Goal: Task Accomplishment & Management: Manage account settings

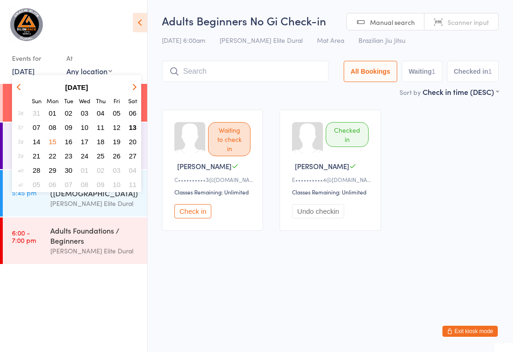
click at [186, 103] on main "Adults Beginners No Gi Check-in 15 Sep 6:00am Gracie Elite Dural Mat Area Brazi…" at bounding box center [330, 126] width 337 height 226
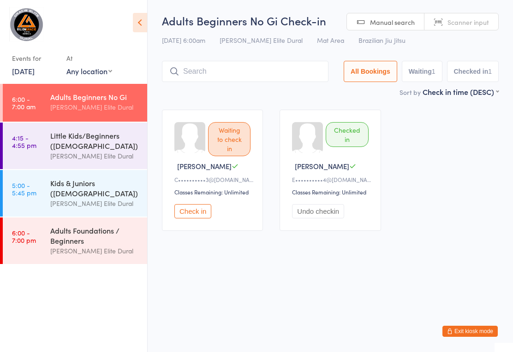
click at [122, 143] on div "Little Kids/Beginners ([DEMOGRAPHIC_DATA])" at bounding box center [94, 141] width 89 height 20
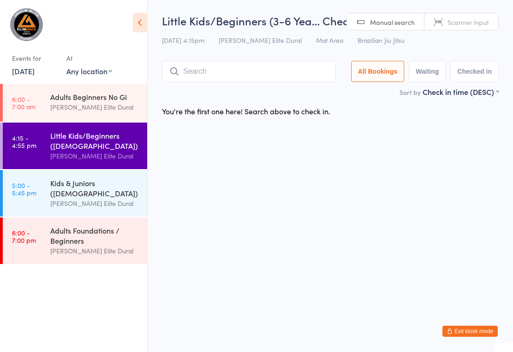
click at [244, 77] on input "search" at bounding box center [249, 71] width 174 height 21
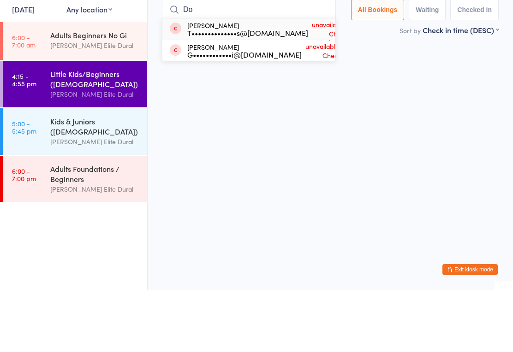
type input "D"
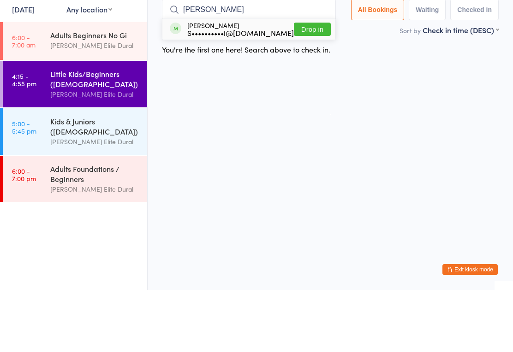
type input "Owen"
click at [295, 84] on button "Drop in" at bounding box center [312, 90] width 37 height 13
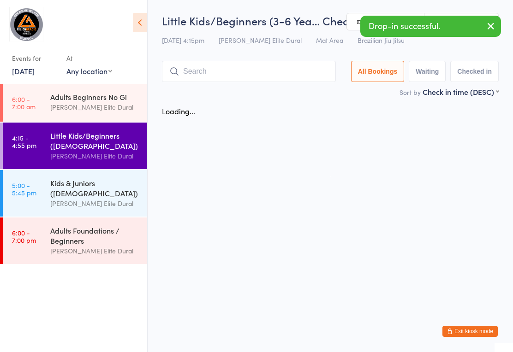
click at [241, 65] on input "search" at bounding box center [249, 71] width 174 height 21
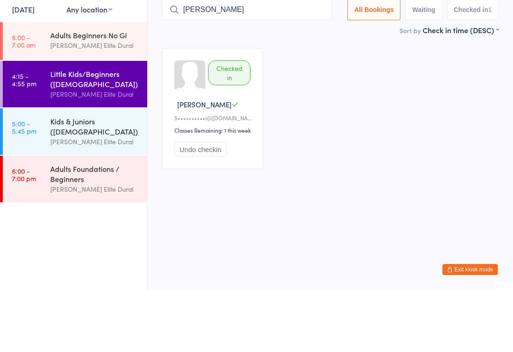
type input "Jasp"
click at [31, 170] on link "5:00 - 5:45 pm Kids & Juniors ([DEMOGRAPHIC_DATA]) [PERSON_NAME] Elite Dural" at bounding box center [75, 193] width 144 height 47
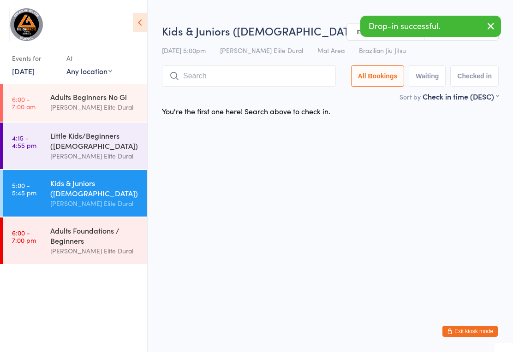
click at [52, 151] on div "Little Kids/Beginners ([DEMOGRAPHIC_DATA])" at bounding box center [94, 141] width 89 height 20
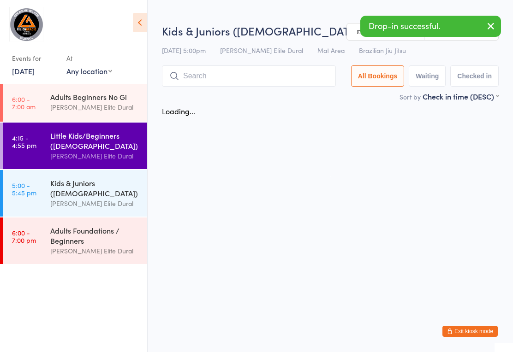
click at [247, 68] on input "search" at bounding box center [249, 76] width 174 height 21
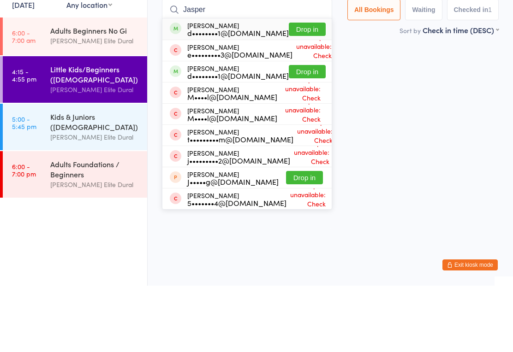
type input "Jasper"
click at [291, 89] on button "Drop in" at bounding box center [307, 95] width 37 height 13
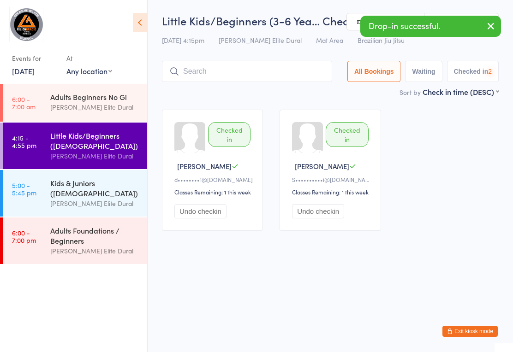
click at [268, 73] on input "search" at bounding box center [247, 71] width 170 height 21
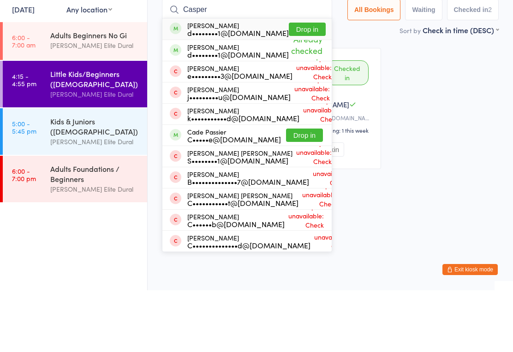
type input "Casper"
click at [295, 84] on button "Drop in" at bounding box center [307, 90] width 37 height 13
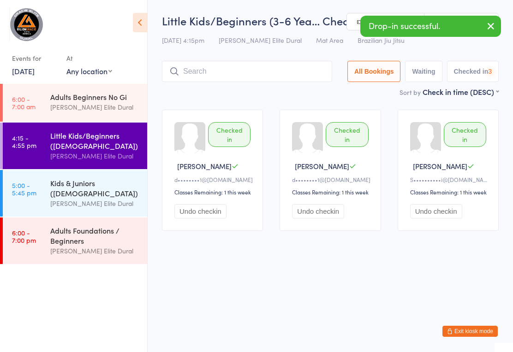
click at [253, 71] on input "search" at bounding box center [247, 71] width 170 height 21
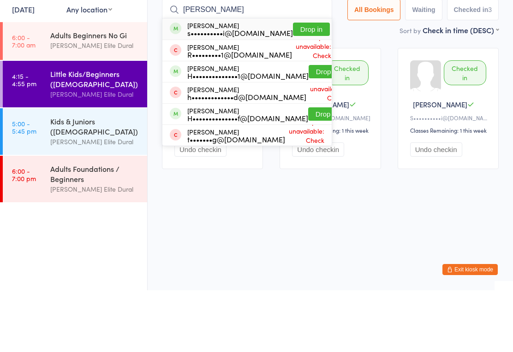
type input "Henry"
click at [304, 84] on button "Drop in" at bounding box center [311, 90] width 37 height 13
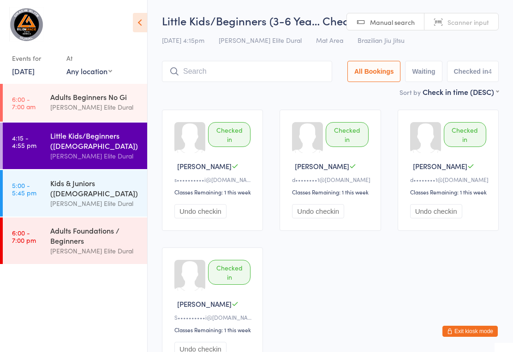
click at [217, 79] on input "search" at bounding box center [247, 71] width 170 height 21
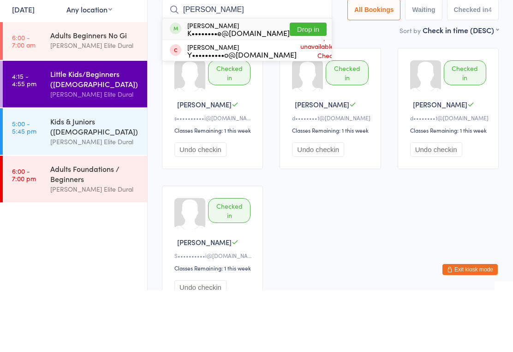
type input "Felix"
click at [290, 84] on button "Drop in" at bounding box center [308, 90] width 37 height 13
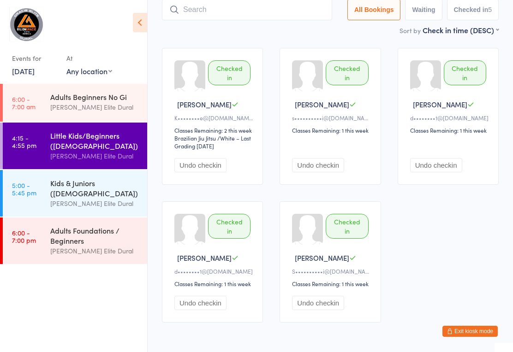
click at [246, 5] on input "search" at bounding box center [247, 9] width 170 height 21
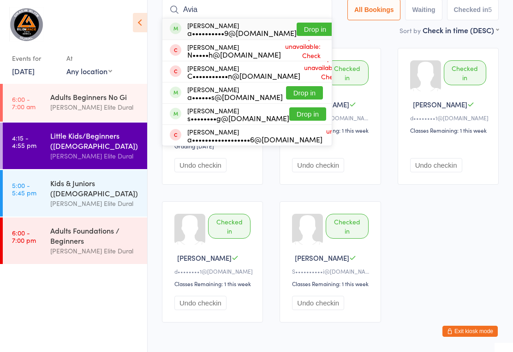
type input "Avia"
click at [297, 29] on button "Drop in" at bounding box center [315, 29] width 37 height 13
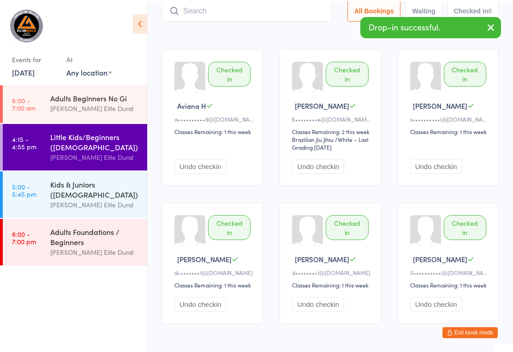
scroll to position [60, 0]
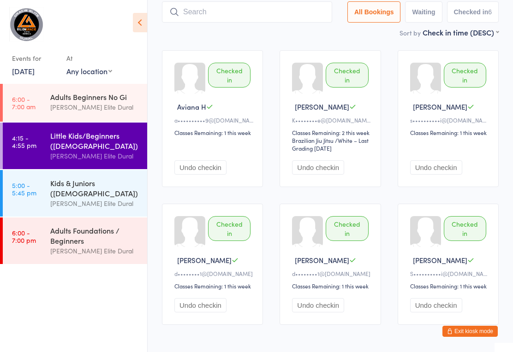
click at [251, 12] on input "search" at bounding box center [247, 11] width 170 height 21
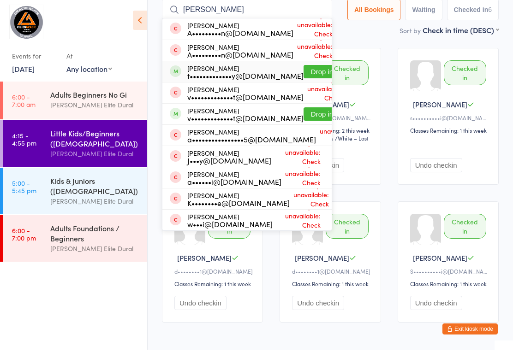
type input "Hugo"
click at [256, 74] on div "t•••••••••••••y@gmail.com" at bounding box center [245, 77] width 116 height 7
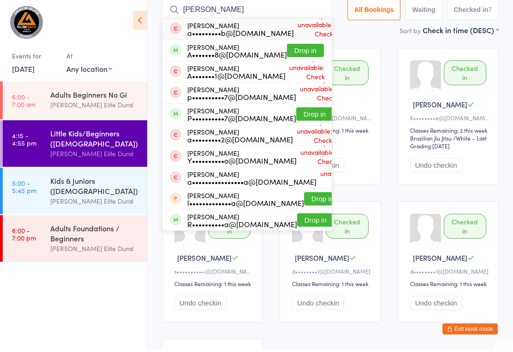
type input "andrea"
click at [293, 53] on button "Drop in" at bounding box center [305, 52] width 37 height 13
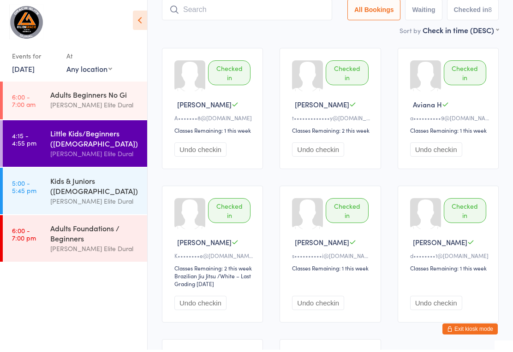
click at [206, 4] on input "search" at bounding box center [247, 11] width 170 height 21
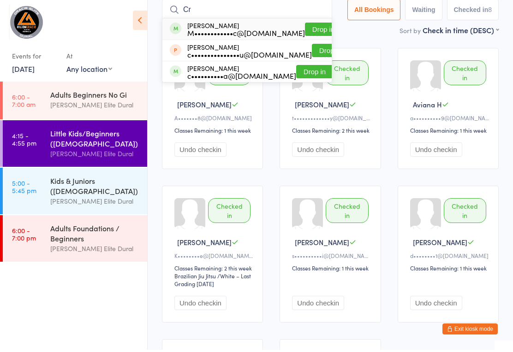
type input "C"
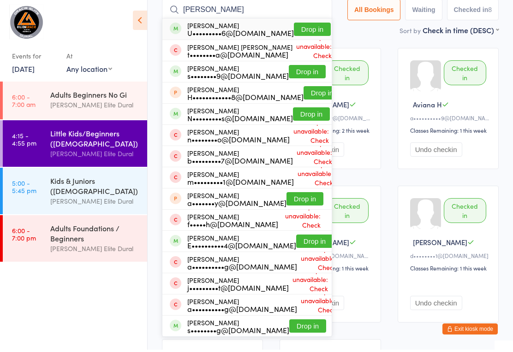
type input "Jonathan"
click at [298, 25] on button "Drop in" at bounding box center [312, 31] width 37 height 13
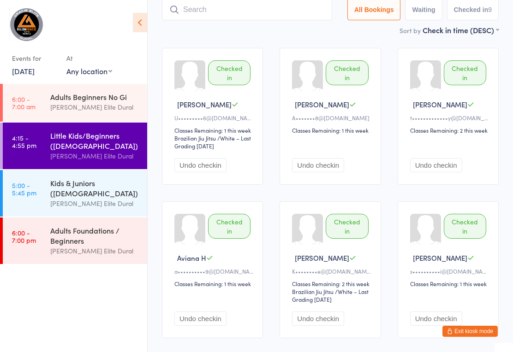
click at [250, 14] on input "search" at bounding box center [247, 9] width 170 height 21
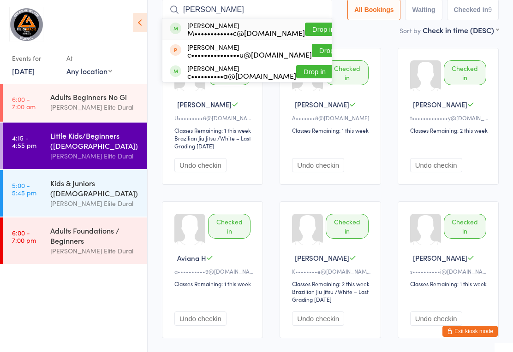
type input "Cruz"
click at [309, 27] on button "Drop in" at bounding box center [323, 29] width 37 height 13
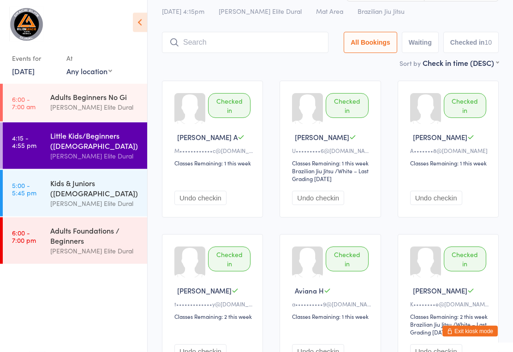
scroll to position [0, 0]
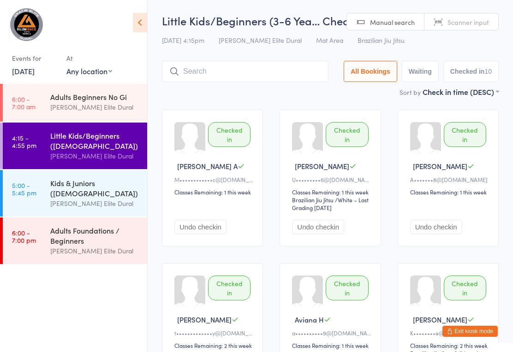
click at [221, 72] on input "search" at bounding box center [245, 71] width 167 height 21
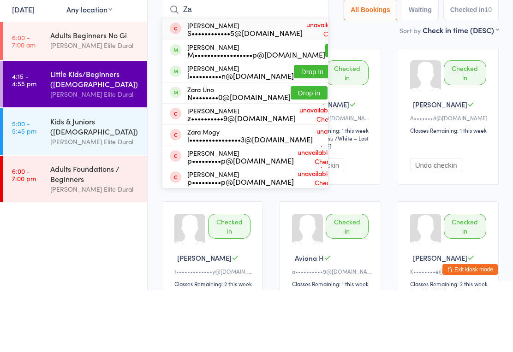
type input "Z"
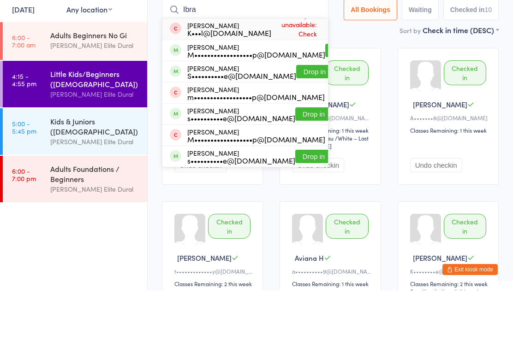
type input "Ibra"
click at [325, 106] on button "Drop in" at bounding box center [343, 112] width 37 height 13
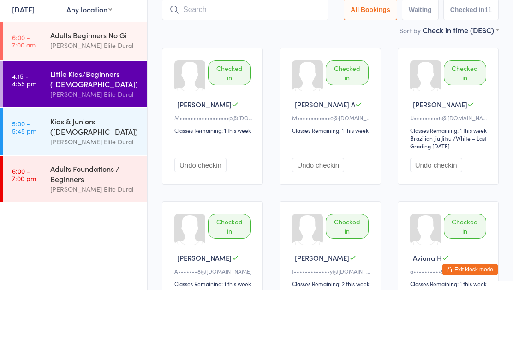
click at [254, 61] on input "search" at bounding box center [245, 71] width 167 height 21
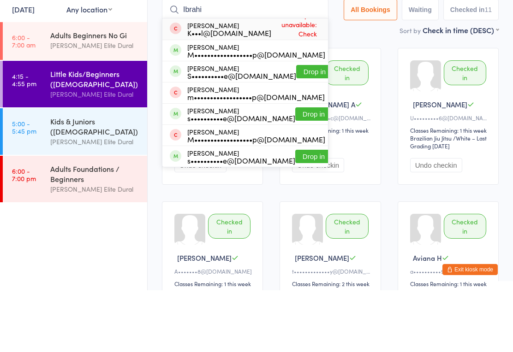
type input "Ibrahi"
click at [297, 127] on button "Drop in" at bounding box center [314, 133] width 37 height 13
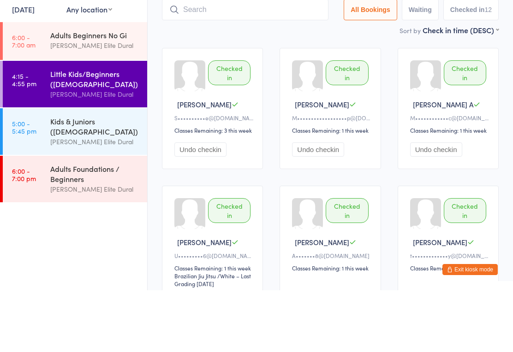
click at [221, 61] on input "search" at bounding box center [245, 71] width 167 height 21
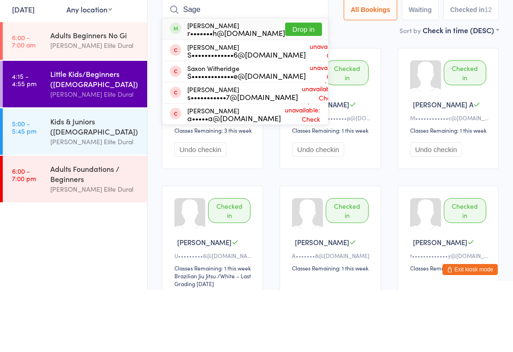
type input "Sage"
click at [285, 84] on button "Drop in" at bounding box center [303, 90] width 37 height 13
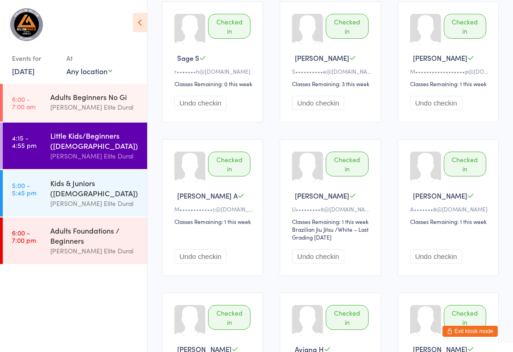
scroll to position [108, 0]
click at [493, 337] on button "Exit kiosk mode" at bounding box center [469, 331] width 55 height 11
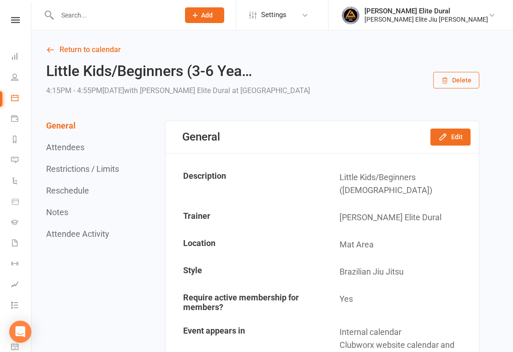
click at [16, 82] on link "People" at bounding box center [21, 78] width 21 height 21
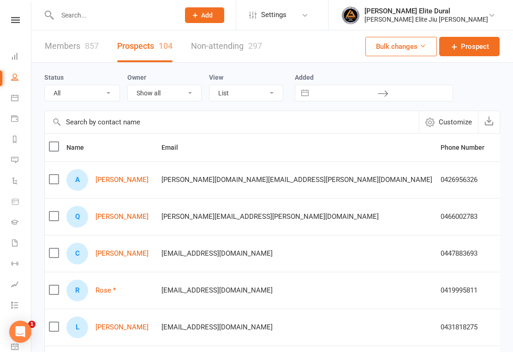
click at [92, 18] on input "text" at bounding box center [113, 15] width 119 height 13
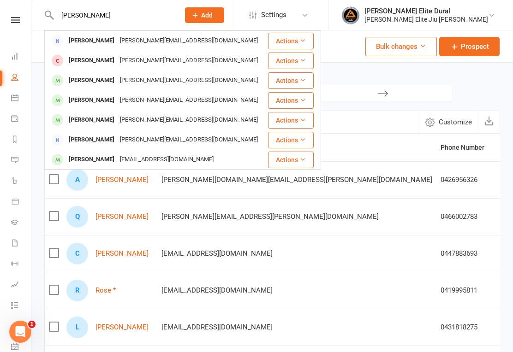
type input "Ibrahim"
click at [183, 155] on div "Mistercutsbarbershop@gmail.com" at bounding box center [166, 159] width 99 height 13
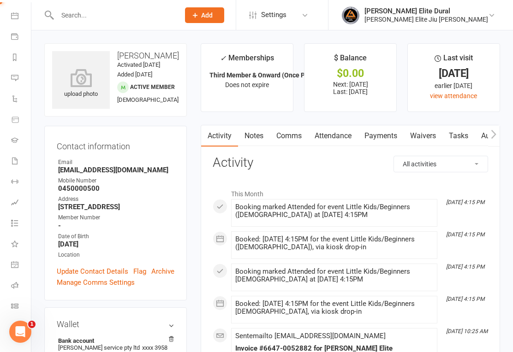
scroll to position [82, 0]
click at [16, 308] on icon at bounding box center [14, 306] width 7 height 7
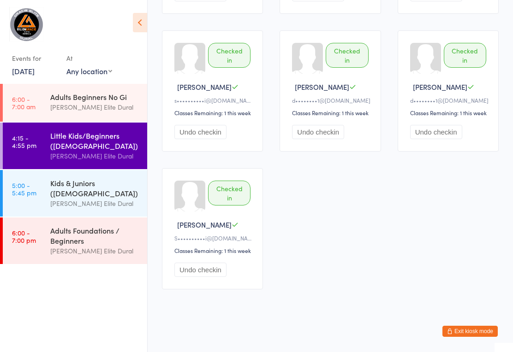
scroll to position [529, 0]
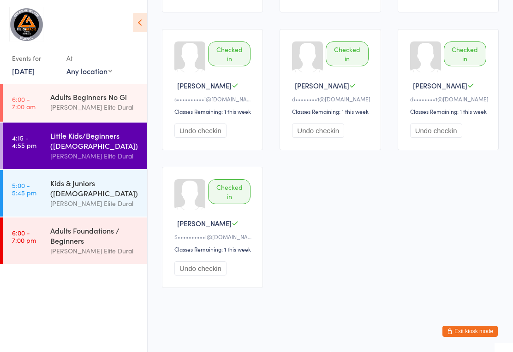
click at [35, 205] on link "5:00 - 5:45 pm Kids & Juniors ([DEMOGRAPHIC_DATA]) [PERSON_NAME] Elite Dural" at bounding box center [75, 193] width 144 height 47
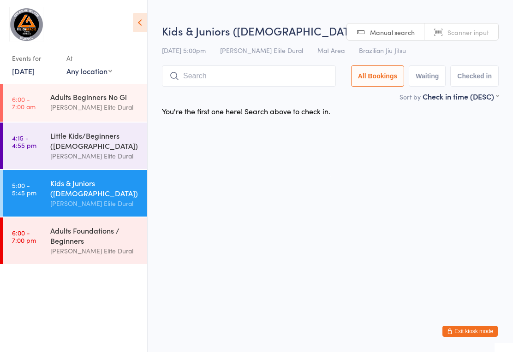
click at [247, 78] on input "search" at bounding box center [249, 76] width 174 height 21
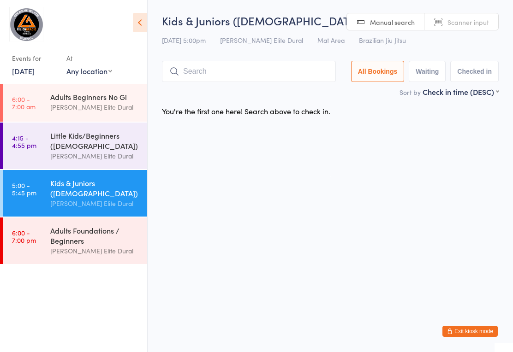
click at [195, 77] on input "search" at bounding box center [249, 71] width 174 height 21
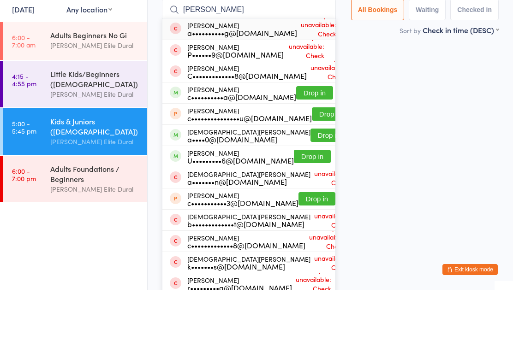
type input "[PERSON_NAME]"
click at [310, 191] on button "Drop in" at bounding box center [328, 197] width 37 height 13
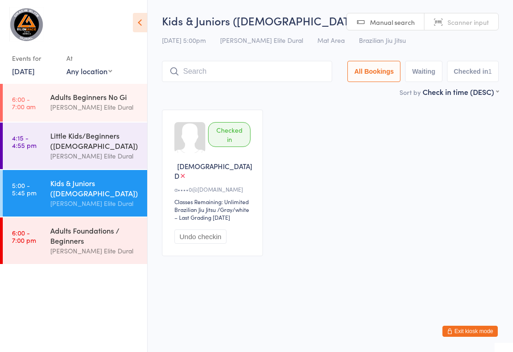
click at [44, 135] on link "4:15 - 4:55 pm Little Kids/Beginners (3-6 Years Old) Gracie Elite Dural" at bounding box center [75, 146] width 144 height 47
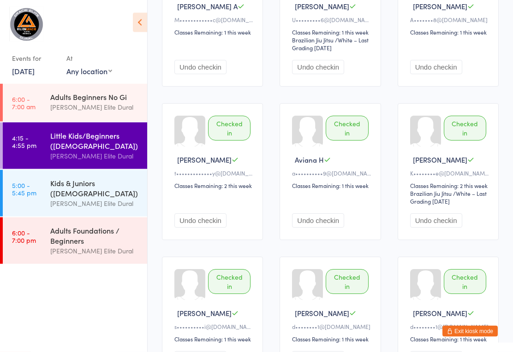
scroll to position [298, 0]
click at [477, 337] on button "Exit kiosk mode" at bounding box center [469, 331] width 55 height 11
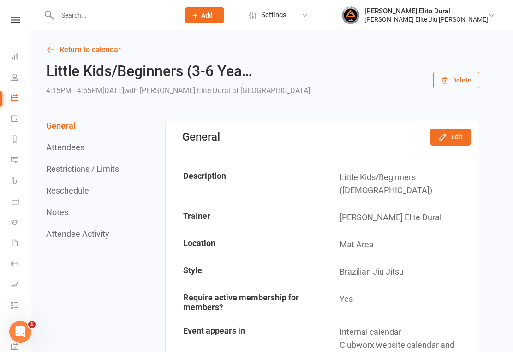
click at [93, 15] on input "text" at bounding box center [113, 15] width 119 height 13
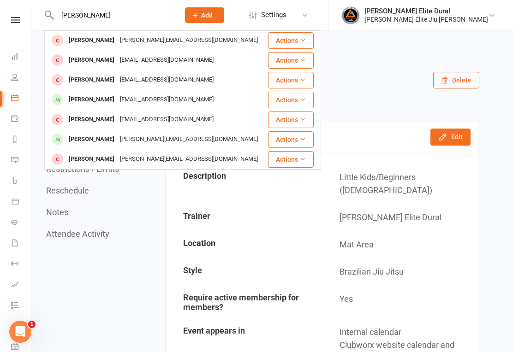
scroll to position [0, 0]
type input "Hugo s"
click at [181, 101] on div "thesakkalfsmiky@gmail.com" at bounding box center [166, 99] width 99 height 13
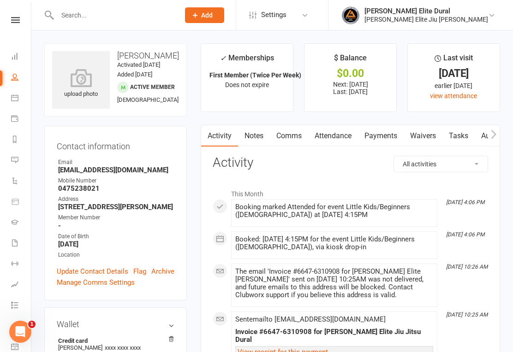
click at [17, 97] on icon at bounding box center [14, 97] width 7 height 7
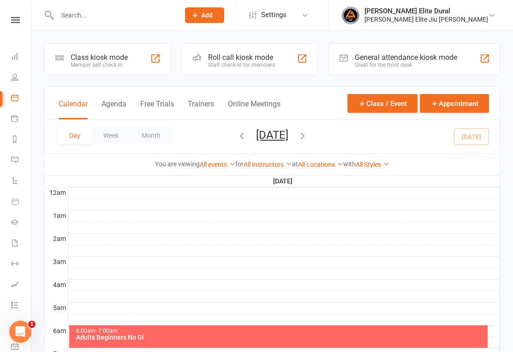
click at [15, 104] on link "Calendar" at bounding box center [21, 99] width 21 height 21
click at [23, 102] on link "Calendar" at bounding box center [21, 99] width 21 height 21
click at [18, 79] on link "People" at bounding box center [21, 78] width 21 height 21
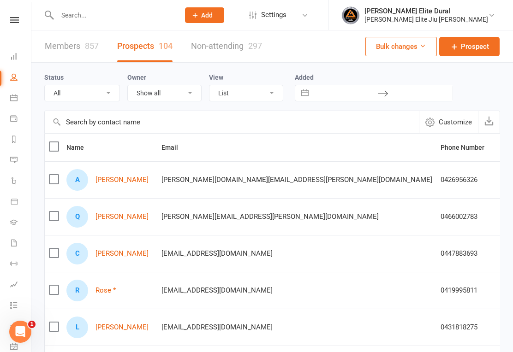
scroll to position [0, 1]
click at [13, 97] on icon at bounding box center [13, 97] width 7 height 7
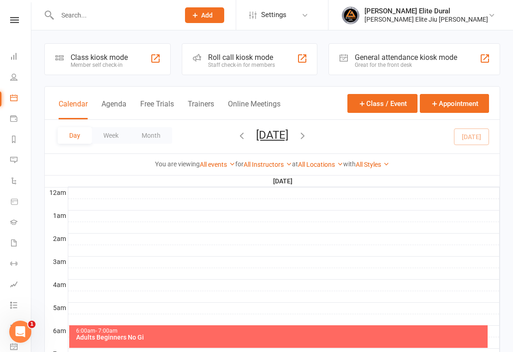
click at [450, 226] on div at bounding box center [283, 227] width 431 height 11
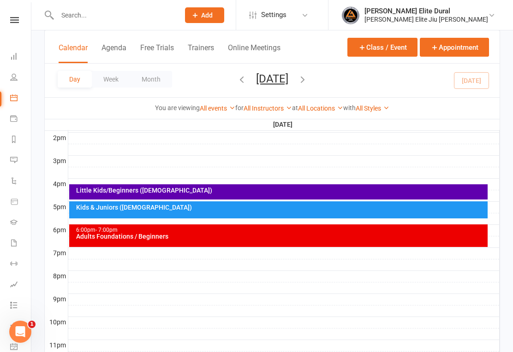
scroll to position [384, 0]
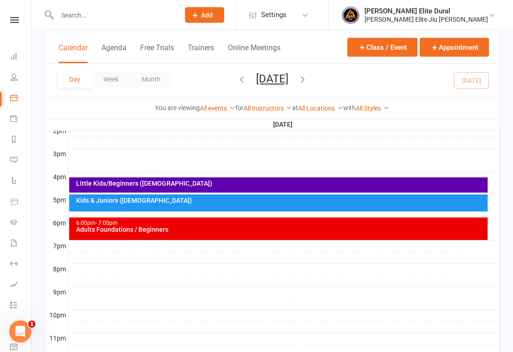
click at [316, 188] on div "Little Kids/Beginners ([DEMOGRAPHIC_DATA])" at bounding box center [278, 185] width 419 height 15
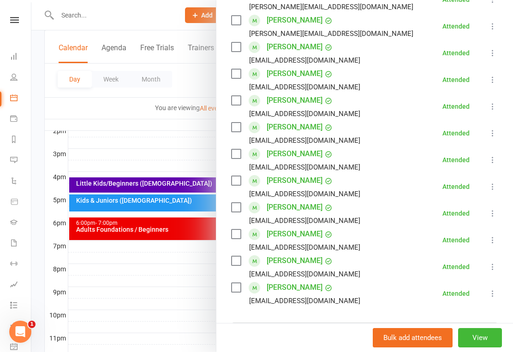
scroll to position [213, 0]
click at [488, 213] on button at bounding box center [492, 213] width 11 height 11
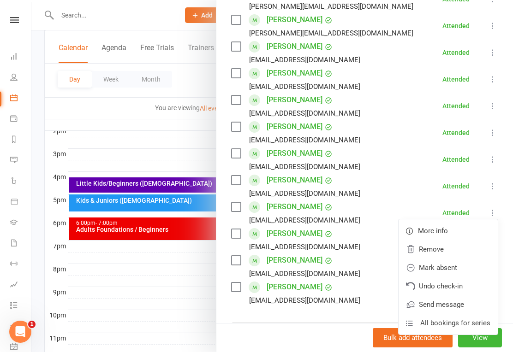
click at [445, 254] on link "Remove" at bounding box center [448, 249] width 99 height 18
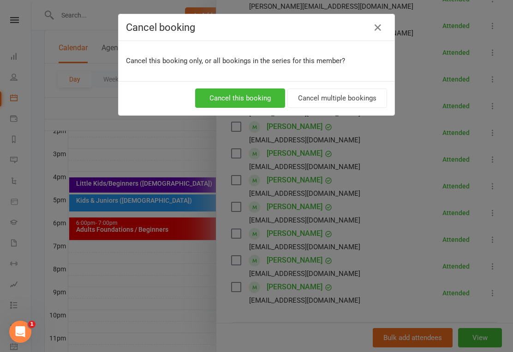
click at [244, 99] on button "Cancel this booking" at bounding box center [240, 98] width 90 height 19
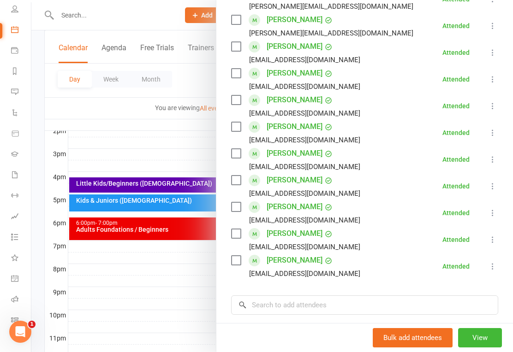
scroll to position [68, 0]
click at [17, 321] on icon at bounding box center [14, 320] width 7 height 7
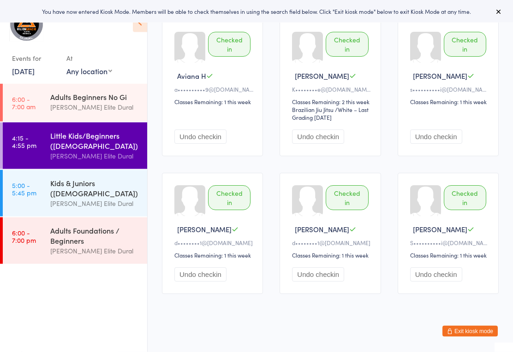
scroll to position [393, 0]
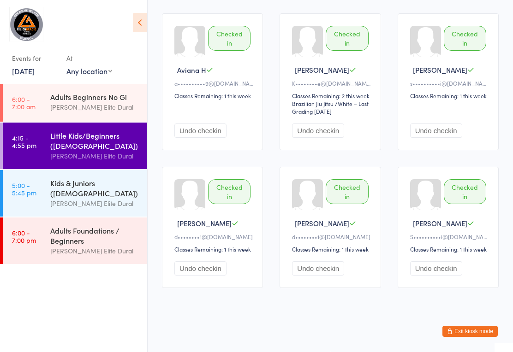
click at [42, 194] on link "5:00 - 5:45 pm Kids & Juniors ([DEMOGRAPHIC_DATA]) [PERSON_NAME] Elite Dural" at bounding box center [75, 193] width 144 height 47
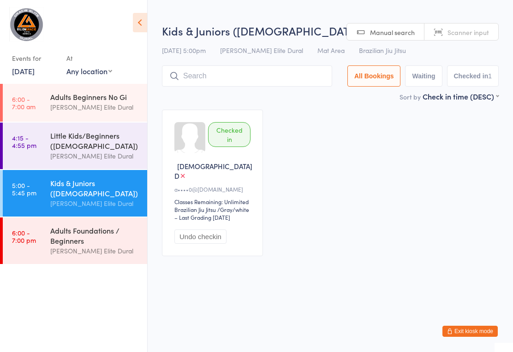
click at [228, 87] on input "search" at bounding box center [247, 76] width 170 height 21
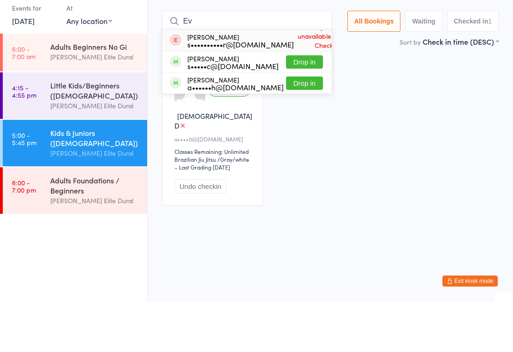
type input "E"
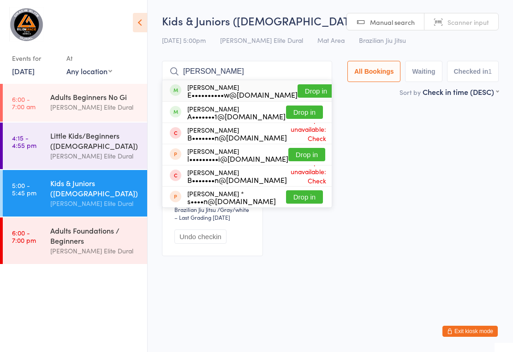
type input "[PERSON_NAME]"
click at [289, 110] on button "Drop in" at bounding box center [304, 112] width 37 height 13
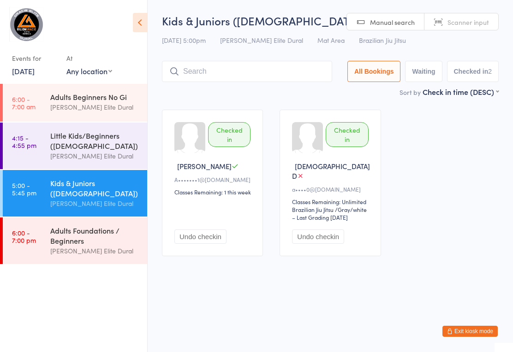
click at [257, 72] on input "search" at bounding box center [247, 71] width 170 height 21
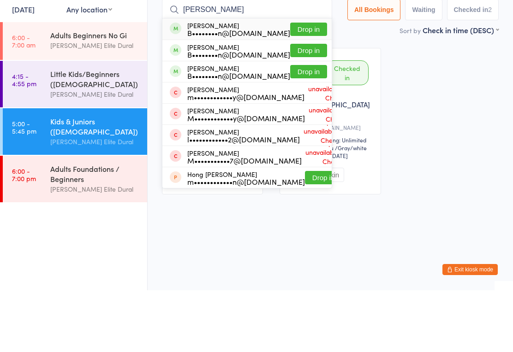
type input "[PERSON_NAME]"
click at [290, 84] on button "Drop in" at bounding box center [308, 90] width 37 height 13
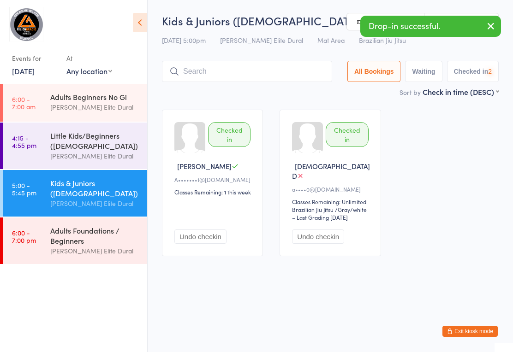
click at [258, 70] on input "search" at bounding box center [247, 71] width 170 height 21
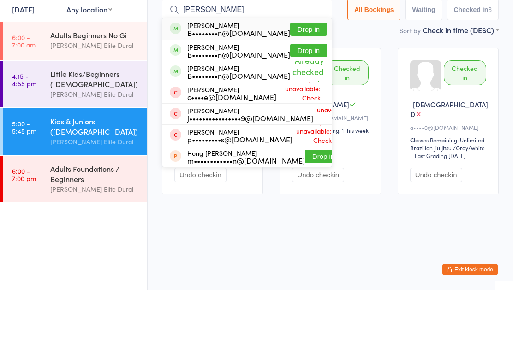
type input "[PERSON_NAME]"
click at [293, 84] on button "Drop in" at bounding box center [308, 90] width 37 height 13
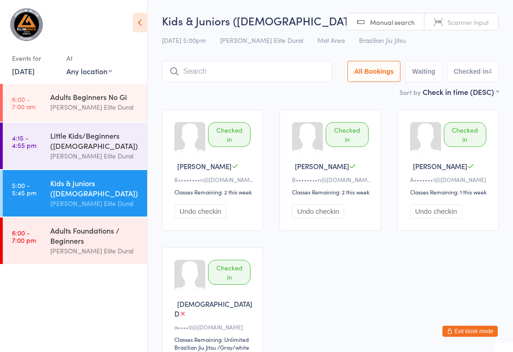
click at [228, 71] on input "search" at bounding box center [247, 71] width 170 height 21
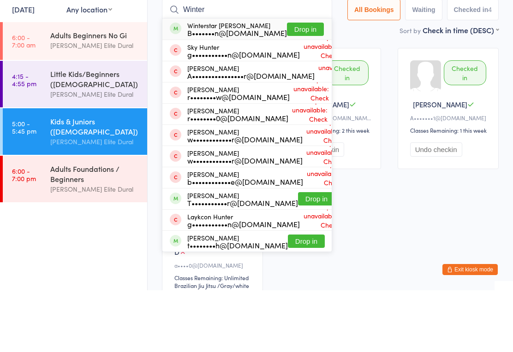
type input "Winter"
click at [291, 84] on button "Drop in" at bounding box center [305, 90] width 37 height 13
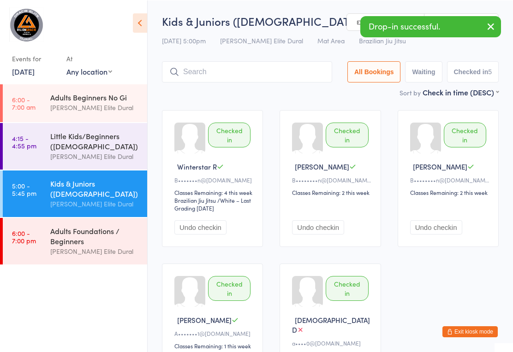
click at [231, 71] on input "search" at bounding box center [247, 71] width 170 height 21
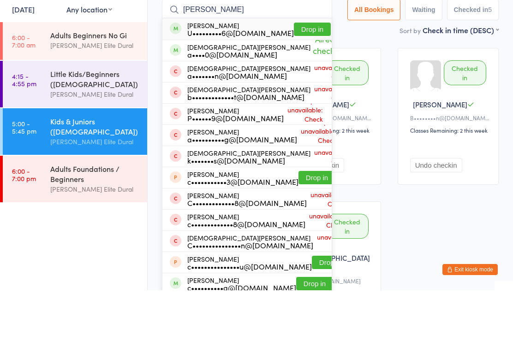
type input "[PERSON_NAME]"
click at [294, 84] on button "Drop in" at bounding box center [312, 90] width 37 height 13
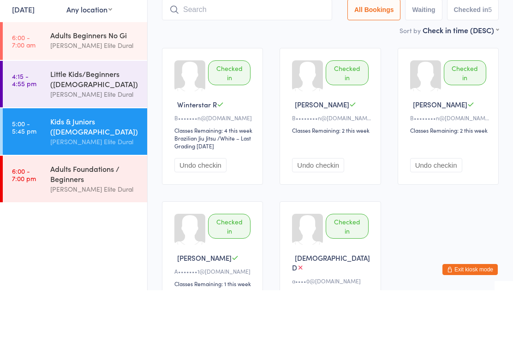
scroll to position [62, 0]
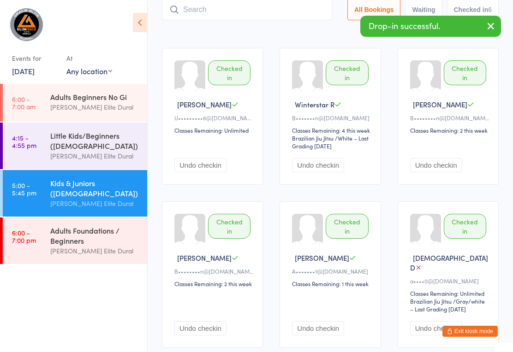
click at [231, 12] on input "search" at bounding box center [247, 9] width 170 height 21
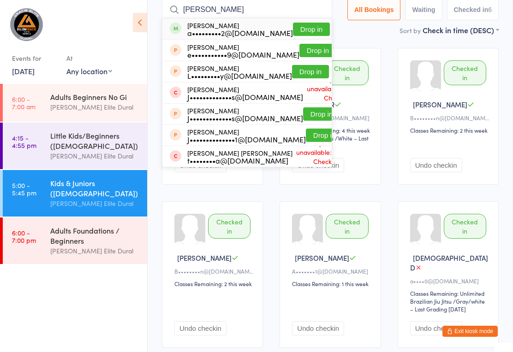
type input "Eddie"
click at [293, 30] on button "Drop in" at bounding box center [311, 29] width 37 height 13
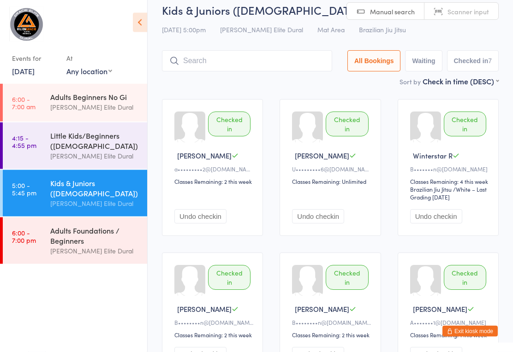
scroll to position [0, 0]
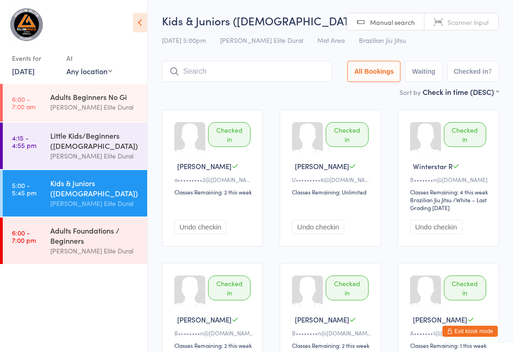
click at [246, 73] on input "search" at bounding box center [247, 71] width 170 height 21
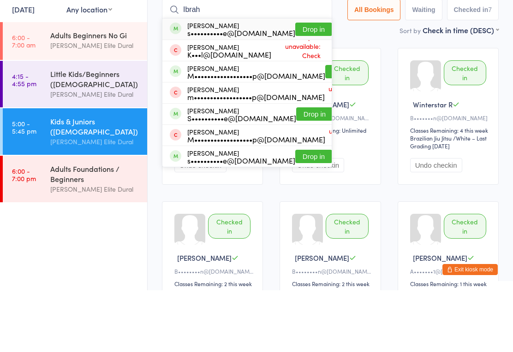
type input "Ibrah"
click at [295, 84] on button "Drop in" at bounding box center [313, 90] width 37 height 13
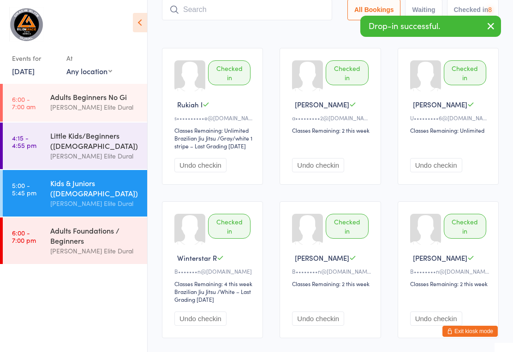
click at [245, 13] on input "search" at bounding box center [247, 9] width 170 height 21
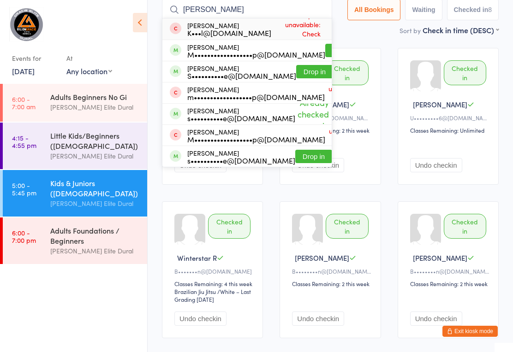
type input "Ibrahim"
click at [295, 153] on button "Drop in" at bounding box center [313, 156] width 37 height 13
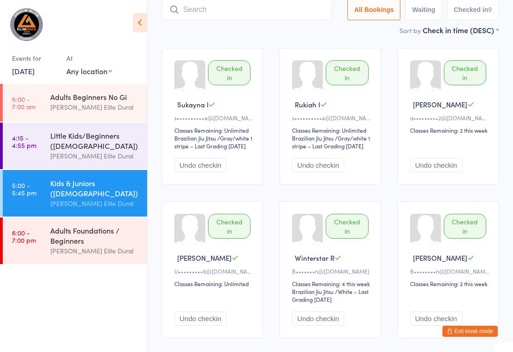
click at [239, 17] on input "search" at bounding box center [247, 9] width 170 height 21
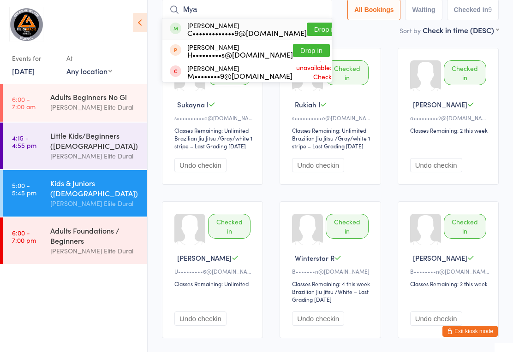
type input "Mya"
click at [307, 30] on button "Drop in" at bounding box center [325, 29] width 37 height 13
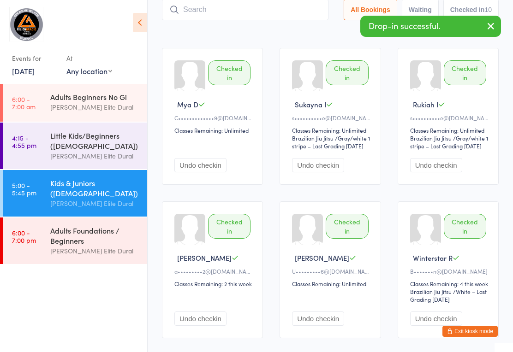
click at [226, 10] on input "search" at bounding box center [245, 9] width 167 height 21
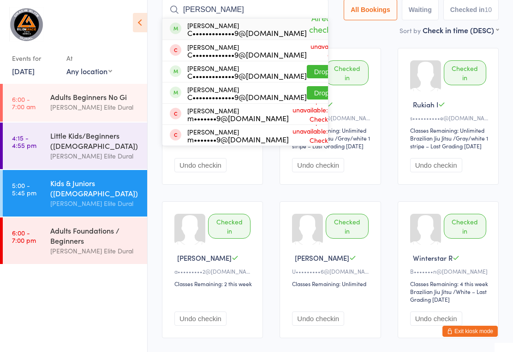
type input "Denning"
click at [307, 96] on button "Drop in" at bounding box center [325, 92] width 37 height 13
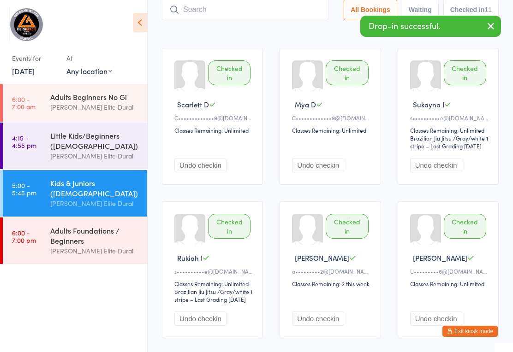
click at [251, 15] on input "search" at bounding box center [245, 9] width 167 height 21
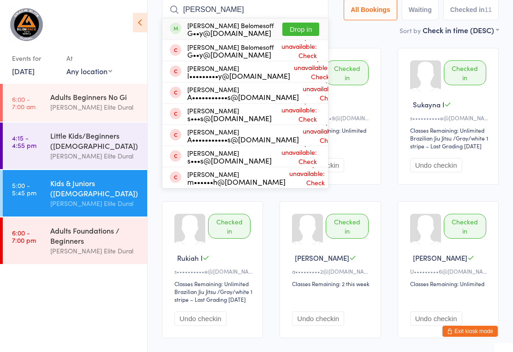
type input "Grayson"
click at [304, 30] on button "Drop in" at bounding box center [300, 29] width 37 height 13
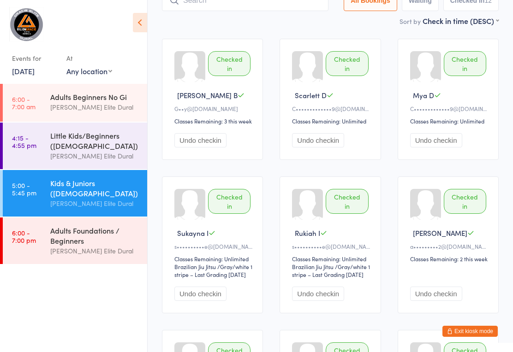
scroll to position [0, 0]
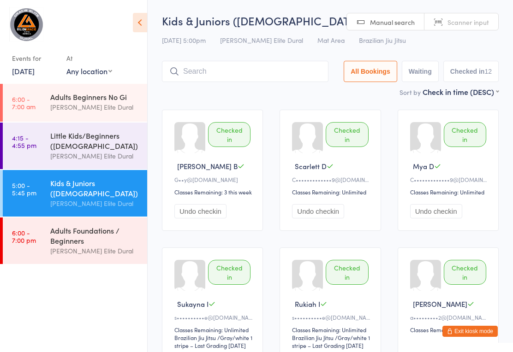
click at [475, 333] on button "Exit kiosk mode" at bounding box center [469, 331] width 55 height 11
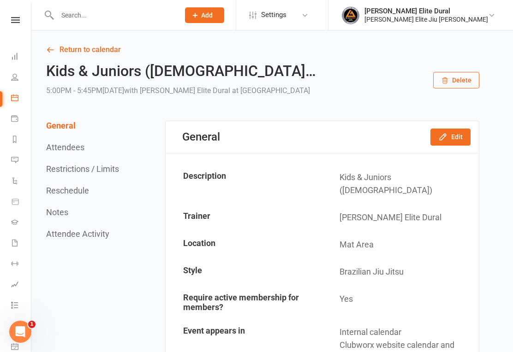
click at [84, 174] on button "Restrictions / Limits" at bounding box center [82, 169] width 73 height 10
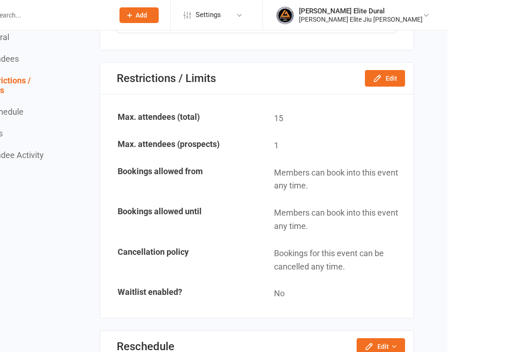
scroll to position [908, 0]
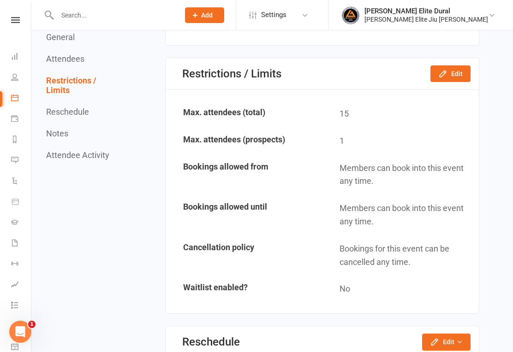
click at [451, 66] on button "Edit" at bounding box center [450, 74] width 40 height 17
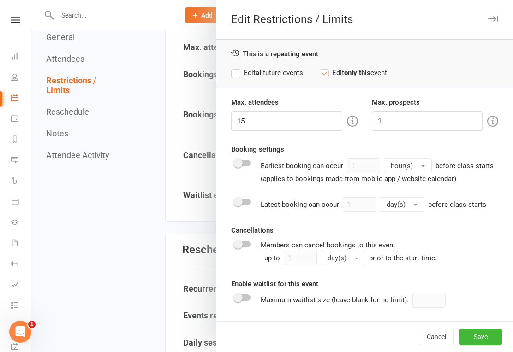
scroll to position [998, 0]
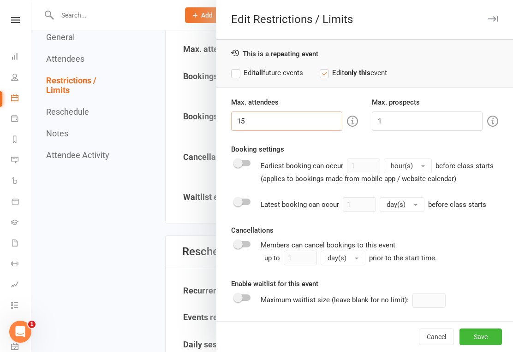
click at [284, 122] on input "15" at bounding box center [286, 121] width 111 height 19
type input "1"
type input "25"
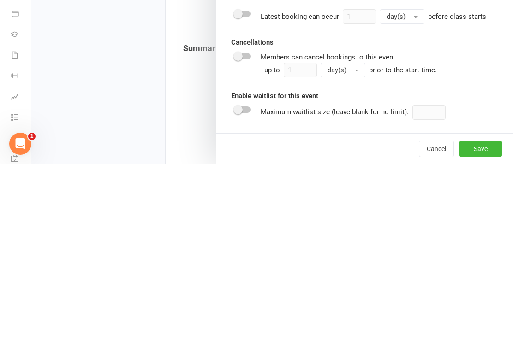
click at [483, 329] on button "Save" at bounding box center [480, 337] width 42 height 17
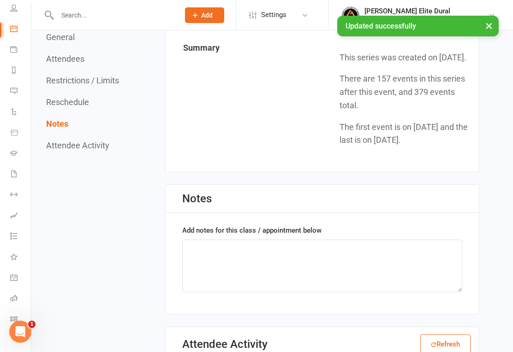
scroll to position [68, 1]
click at [14, 322] on icon at bounding box center [13, 320] width 7 height 7
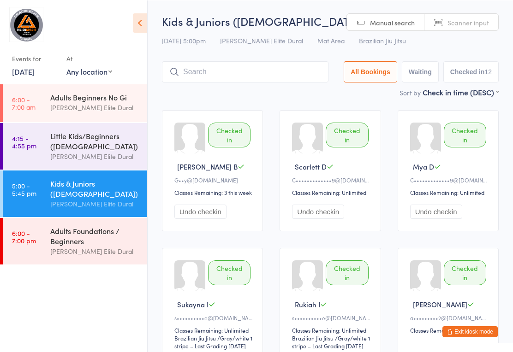
click at [244, 74] on input "search" at bounding box center [245, 71] width 167 height 21
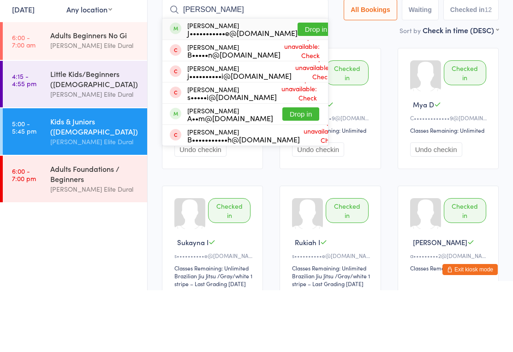
type input "[PERSON_NAME]"
click at [298, 84] on button "Drop in" at bounding box center [316, 90] width 37 height 13
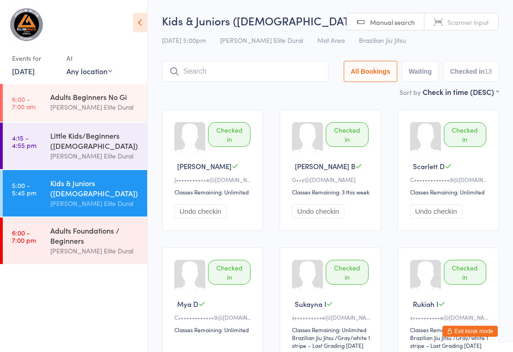
click at [221, 75] on input "search" at bounding box center [245, 71] width 167 height 21
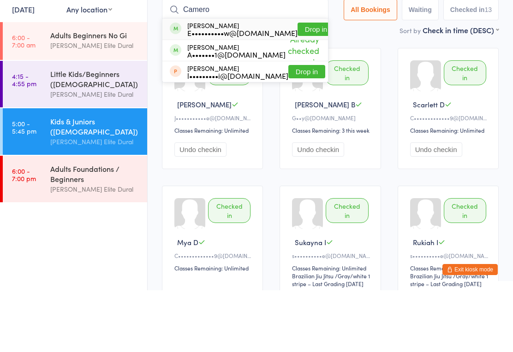
type input "Camero"
click at [298, 84] on button "Drop in" at bounding box center [316, 90] width 37 height 13
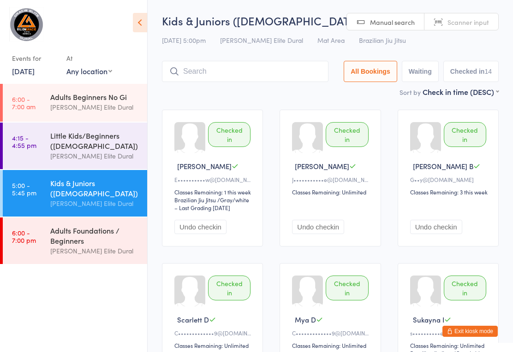
click at [232, 72] on input "search" at bounding box center [245, 71] width 167 height 21
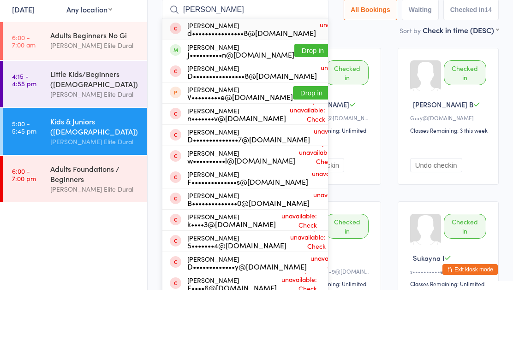
type input "[PERSON_NAME]"
click at [294, 106] on button "Drop in" at bounding box center [312, 112] width 37 height 13
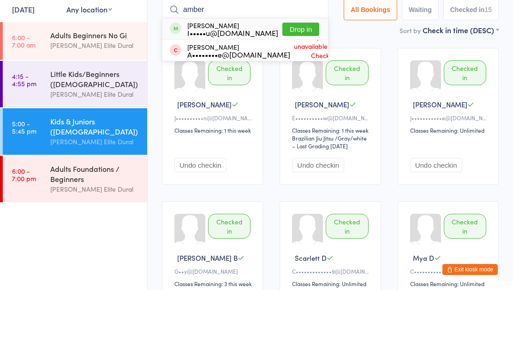
type input "amber"
click at [287, 84] on button "Drop in" at bounding box center [300, 90] width 37 height 13
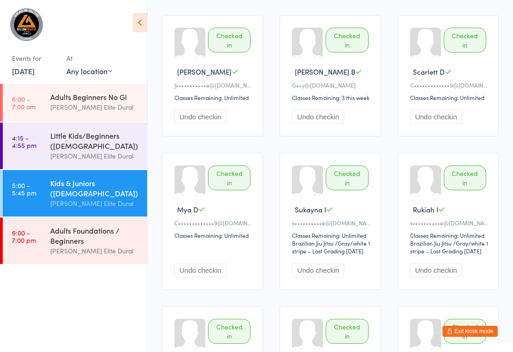
scroll to position [247, 0]
click at [85, 244] on div "Adults Foundations / Beginners" at bounding box center [94, 236] width 89 height 20
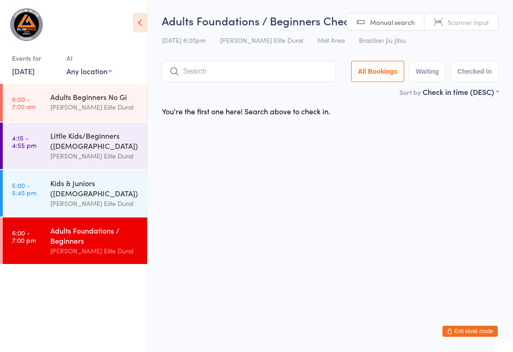
click at [470, 332] on button "Exit kiosk mode" at bounding box center [469, 331] width 55 height 11
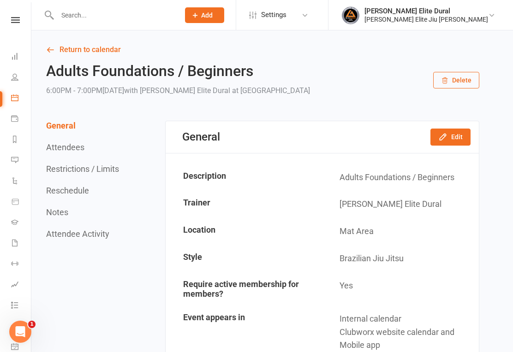
click at [16, 86] on link "People" at bounding box center [21, 78] width 21 height 21
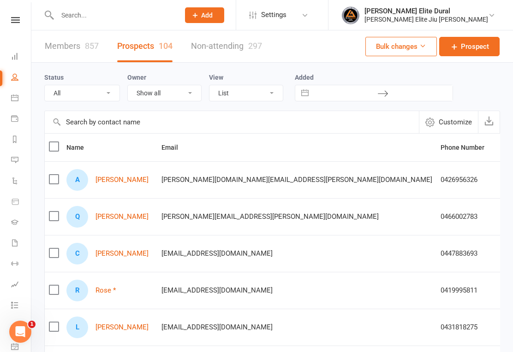
click at [107, 16] on input "text" at bounding box center [113, 15] width 119 height 13
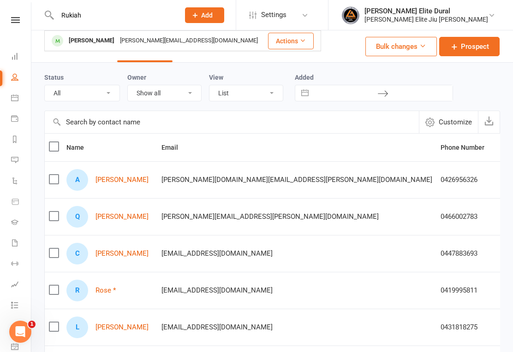
type input "Rukiah"
click at [128, 39] on div "sophie.elyse@yahoo.com" at bounding box center [188, 40] width 143 height 13
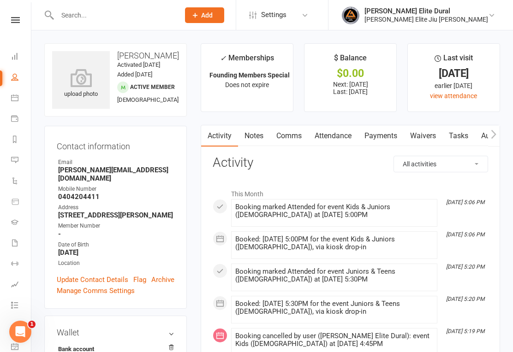
click at [342, 130] on link "Attendance" at bounding box center [333, 135] width 50 height 21
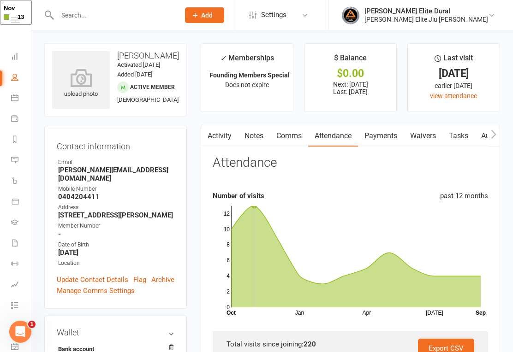
scroll to position [45, 0]
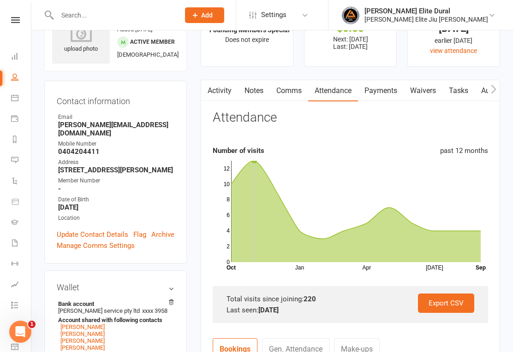
click at [452, 304] on link "Export CSV" at bounding box center [446, 303] width 56 height 19
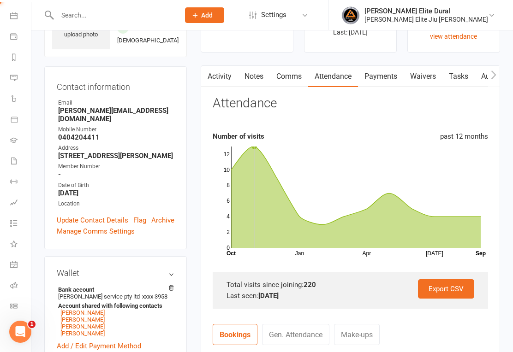
scroll to position [82, 1]
click at [17, 309] on icon at bounding box center [13, 306] width 7 height 7
